Goal: Check status: Check status

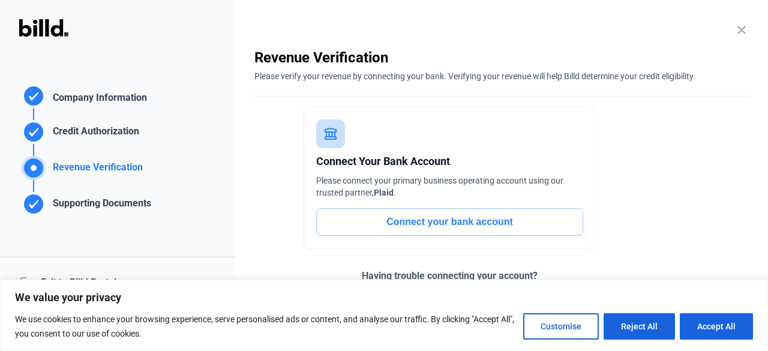
click at [736, 32] on mat-icon "close" at bounding box center [741, 30] width 14 height 14
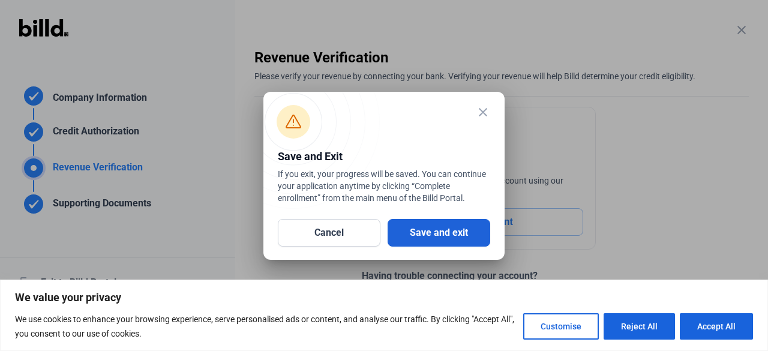
click at [440, 226] on button "Save and exit" at bounding box center [439, 233] width 103 height 28
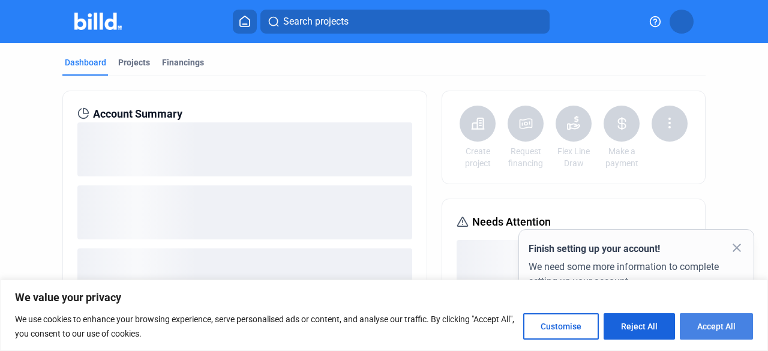
click at [705, 337] on button "Accept All" at bounding box center [716, 326] width 73 height 26
checkbox input "true"
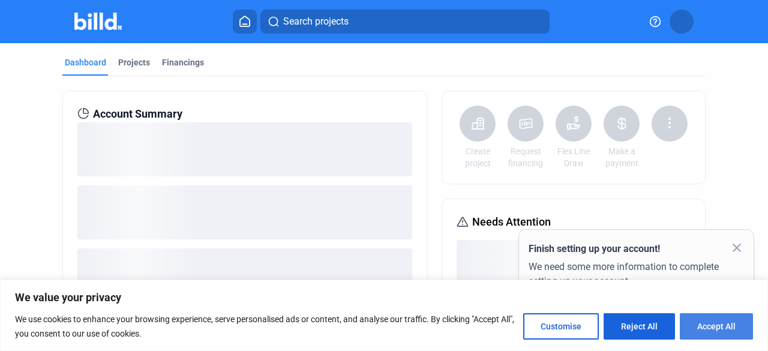
checkbox input "true"
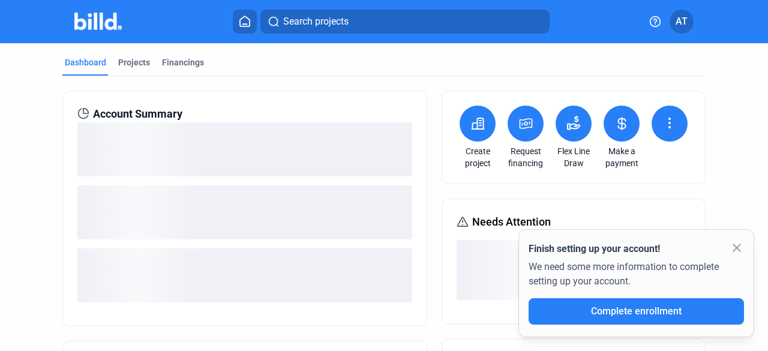
click at [736, 249] on mat-icon "close" at bounding box center [737, 248] width 14 height 14
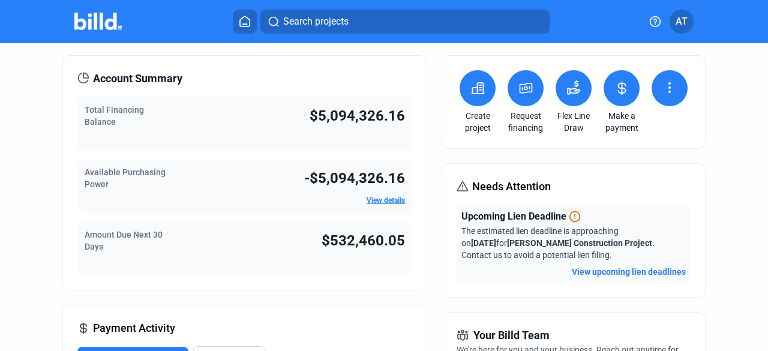
scroll to position [36, 0]
click at [671, 81] on button at bounding box center [670, 88] width 36 height 36
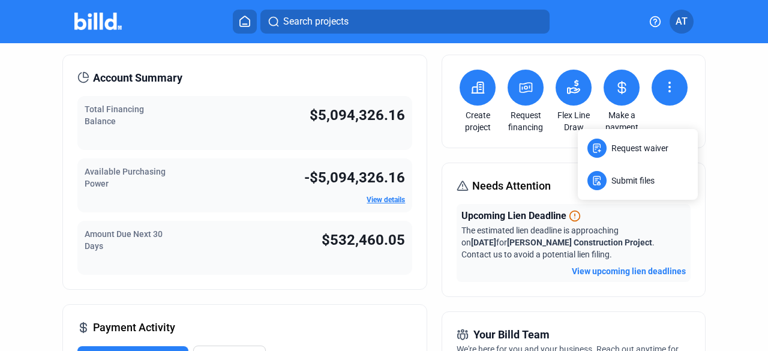
click at [708, 173] on div at bounding box center [384, 175] width 768 height 351
click at [323, 350] on div "Upcoming payments due Disbursements" at bounding box center [244, 355] width 334 height 18
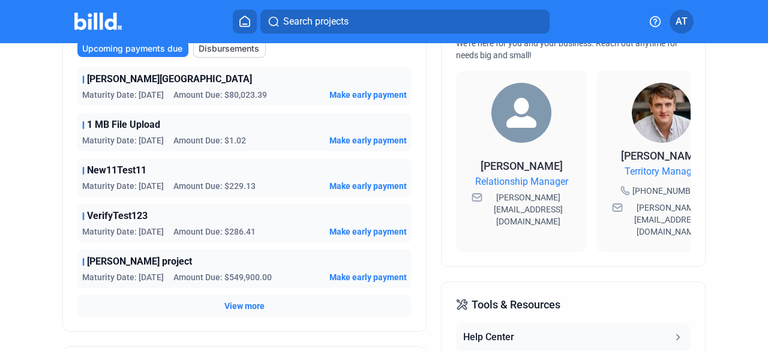
scroll to position [343, 0]
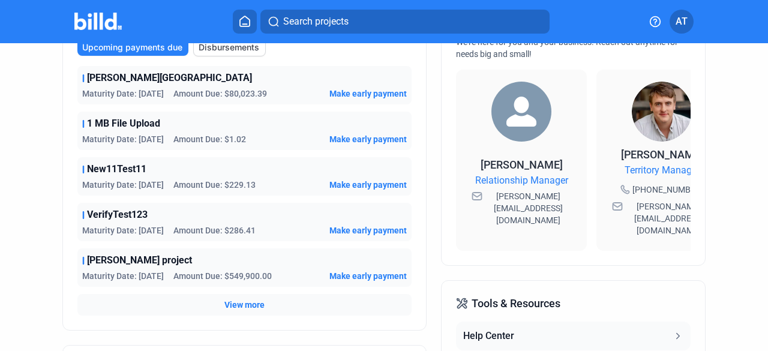
click at [247, 308] on span "View more" at bounding box center [244, 305] width 40 height 12
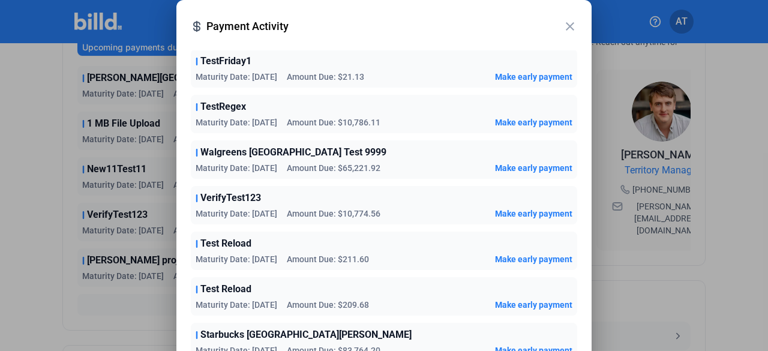
scroll to position [826, 0]
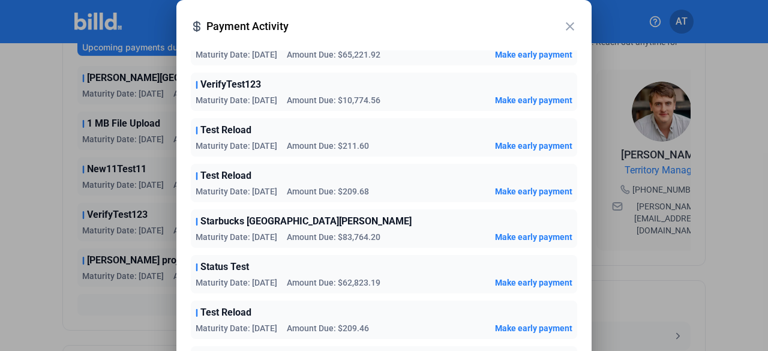
click at [569, 29] on mat-icon "close" at bounding box center [570, 26] width 14 height 14
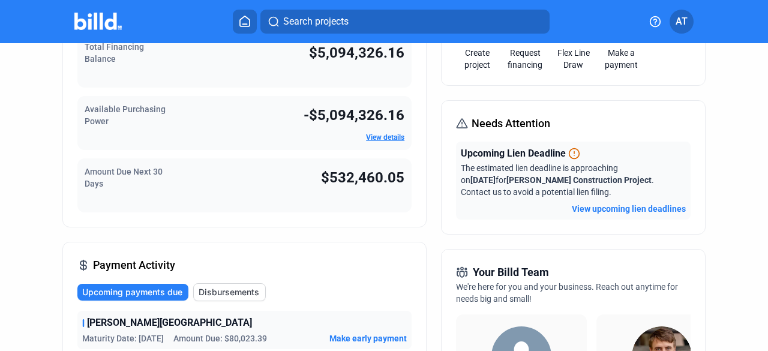
scroll to position [0, 0]
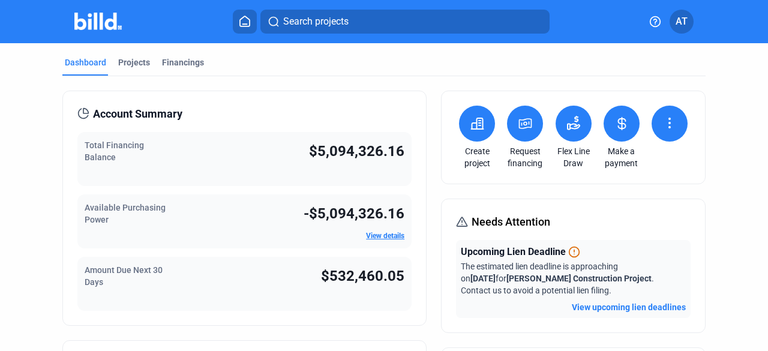
click at [668, 133] on button at bounding box center [670, 124] width 36 height 36
click at [738, 217] on div at bounding box center [384, 175] width 768 height 351
click at [196, 61] on div "Financings" at bounding box center [183, 62] width 42 height 12
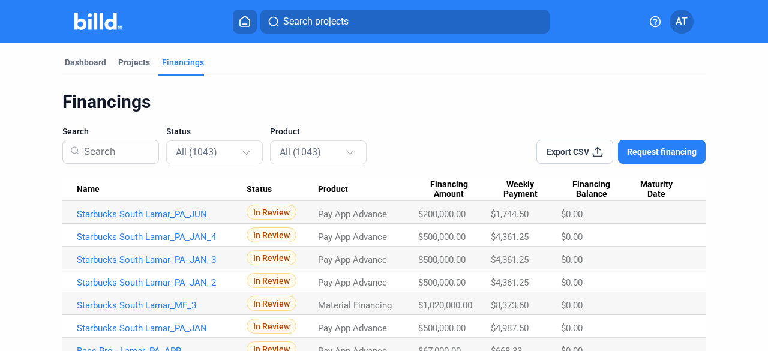
click at [190, 218] on link "Starbucks South Lamar_PA_JUN" at bounding box center [162, 214] width 170 height 11
click at [190, 217] on link "Starbucks South Lamar_PA_JUN" at bounding box center [162, 214] width 170 height 11
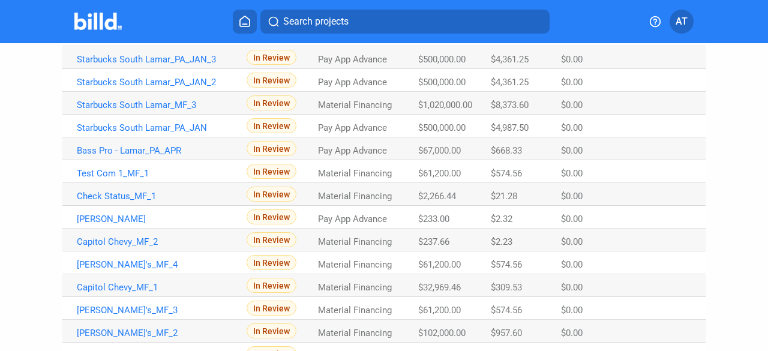
scroll to position [206, 0]
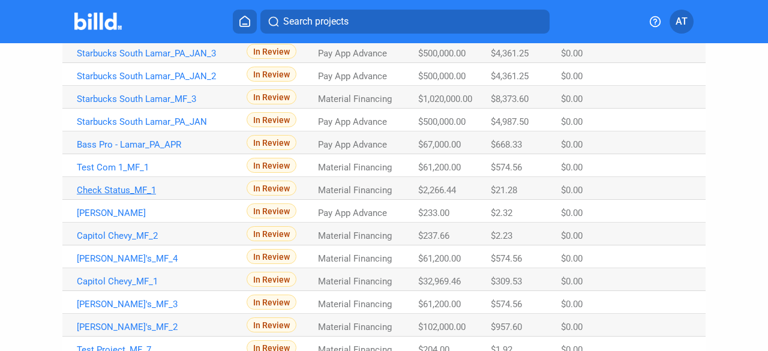
click at [124, 193] on link "Check Status_MF_1" at bounding box center [162, 190] width 170 height 11
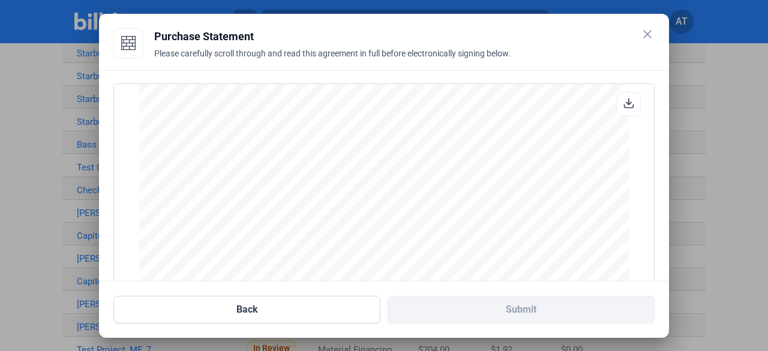
scroll to position [166, 0]
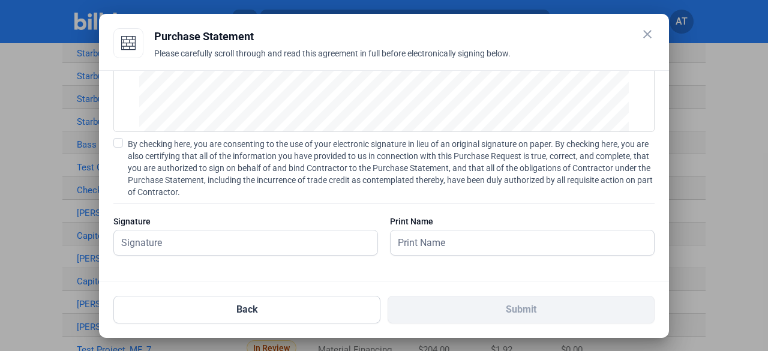
click at [353, 153] on span "By checking here, you are consenting to the use of your electronic signature in…" at bounding box center [391, 168] width 527 height 60
click at [0, 0] on input "By checking here, you are consenting to the use of your electronic signature in…" at bounding box center [0, 0] width 0 height 0
click at [287, 240] on input "text" at bounding box center [245, 242] width 263 height 25
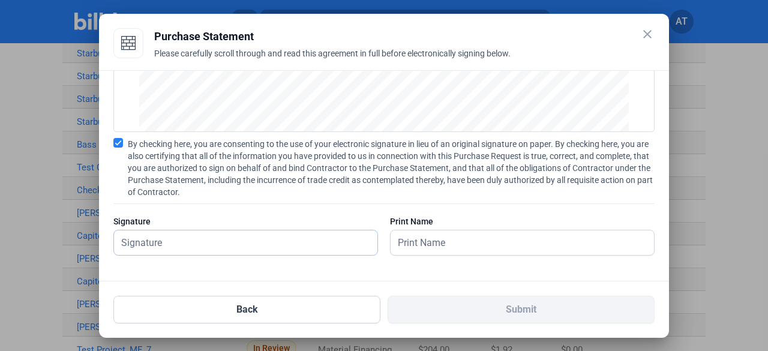
click at [260, 249] on input "text" at bounding box center [245, 242] width 263 height 25
click at [334, 248] on input "text" at bounding box center [245, 242] width 263 height 25
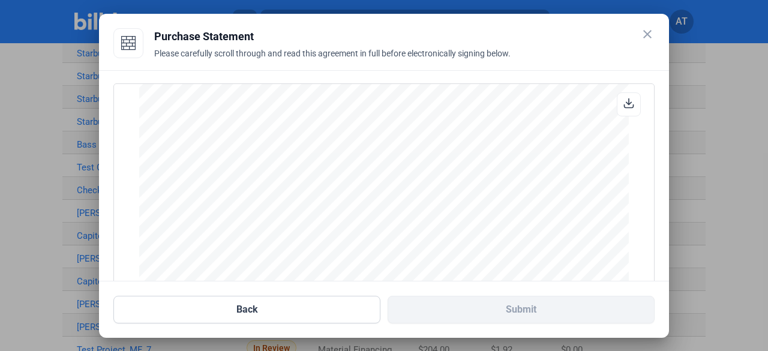
scroll to position [1023, 0]
click at [648, 35] on mat-icon "close" at bounding box center [647, 34] width 14 height 14
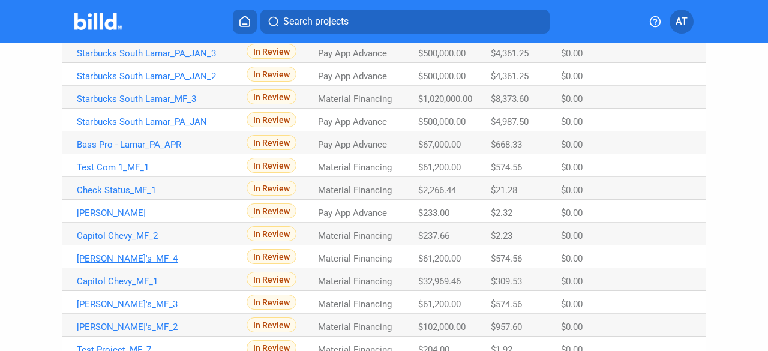
click at [107, 263] on link "[PERSON_NAME]'s_MF_4" at bounding box center [162, 258] width 170 height 11
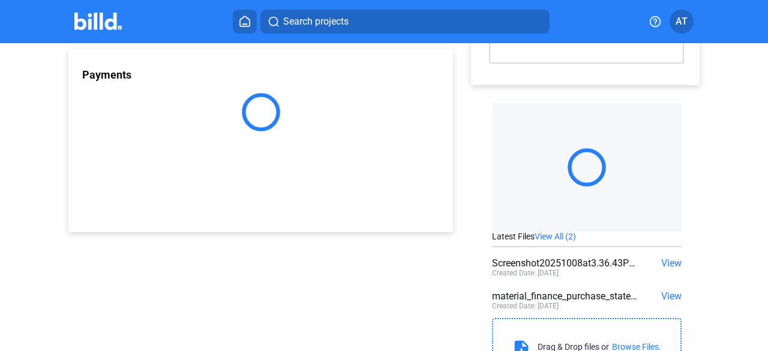
scroll to position [133, 0]
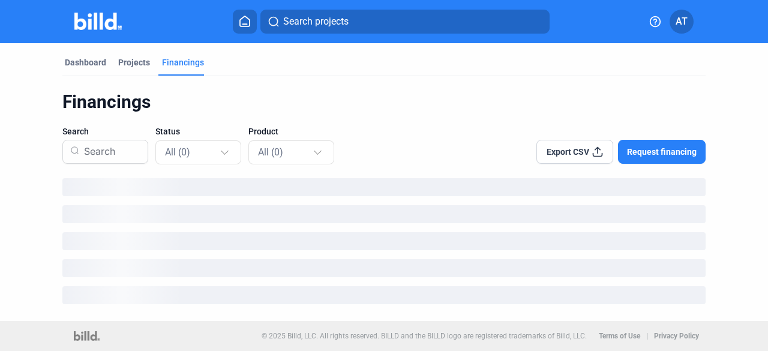
click at [245, 28] on button at bounding box center [245, 22] width 24 height 24
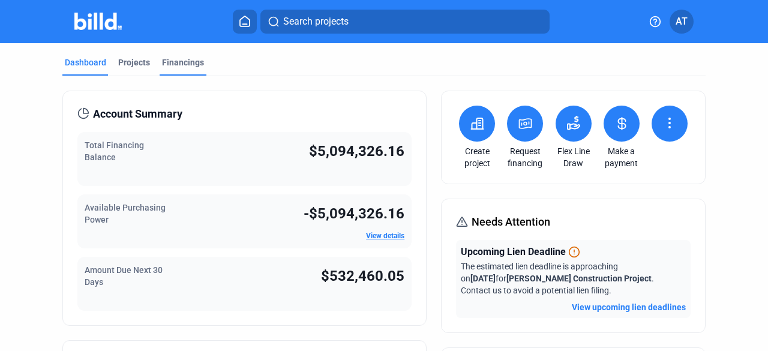
click at [193, 63] on div "Financings" at bounding box center [183, 62] width 42 height 12
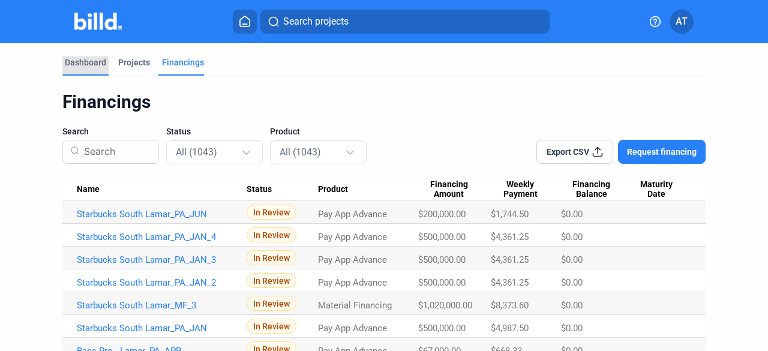
click at [82, 66] on div "Dashboard" at bounding box center [85, 62] width 41 height 12
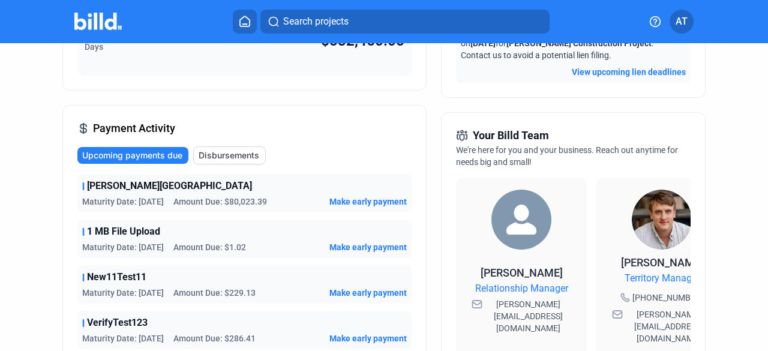
scroll to position [236, 0]
click at [228, 155] on span "Disbursements" at bounding box center [229, 155] width 61 height 12
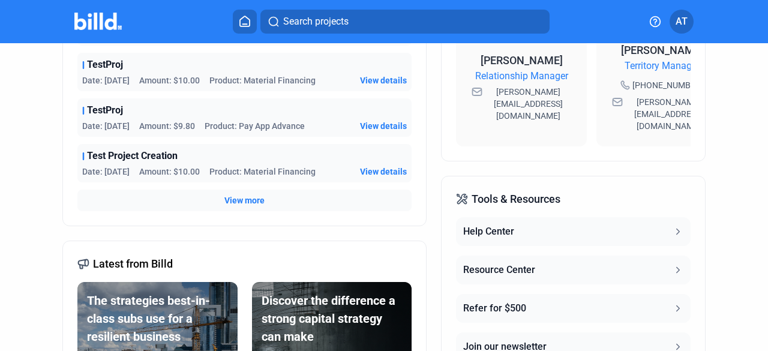
scroll to position [557, 0]
